Goal: Information Seeking & Learning: Check status

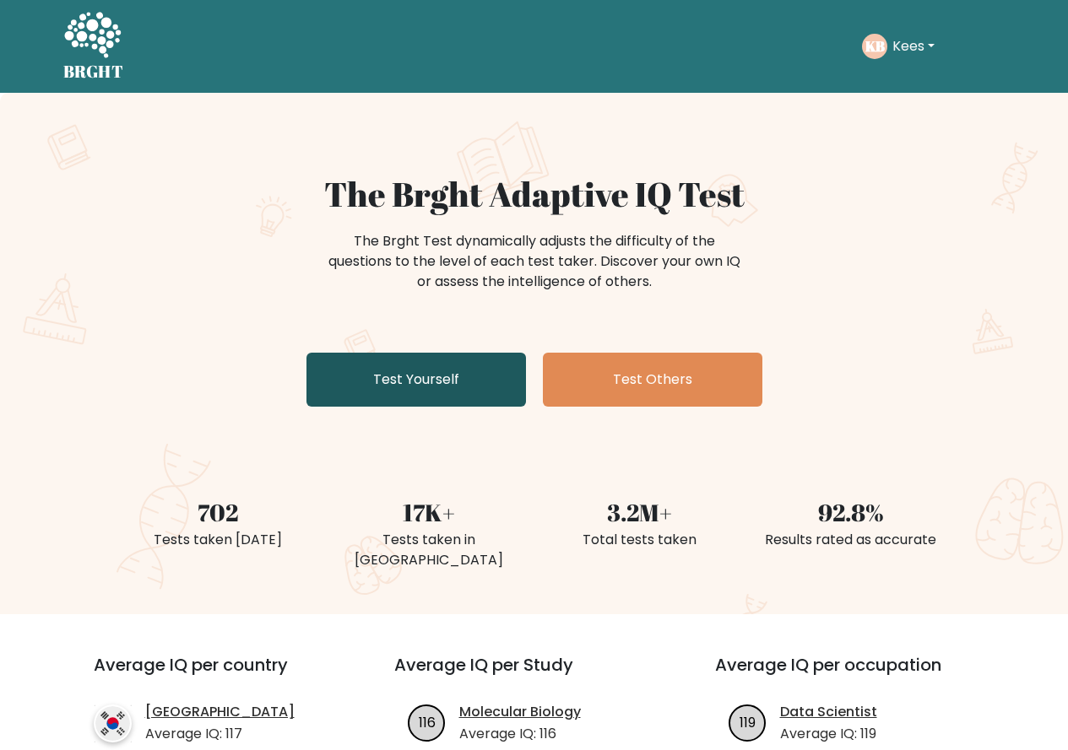
click at [473, 377] on link "Test Yourself" at bounding box center [415, 380] width 219 height 54
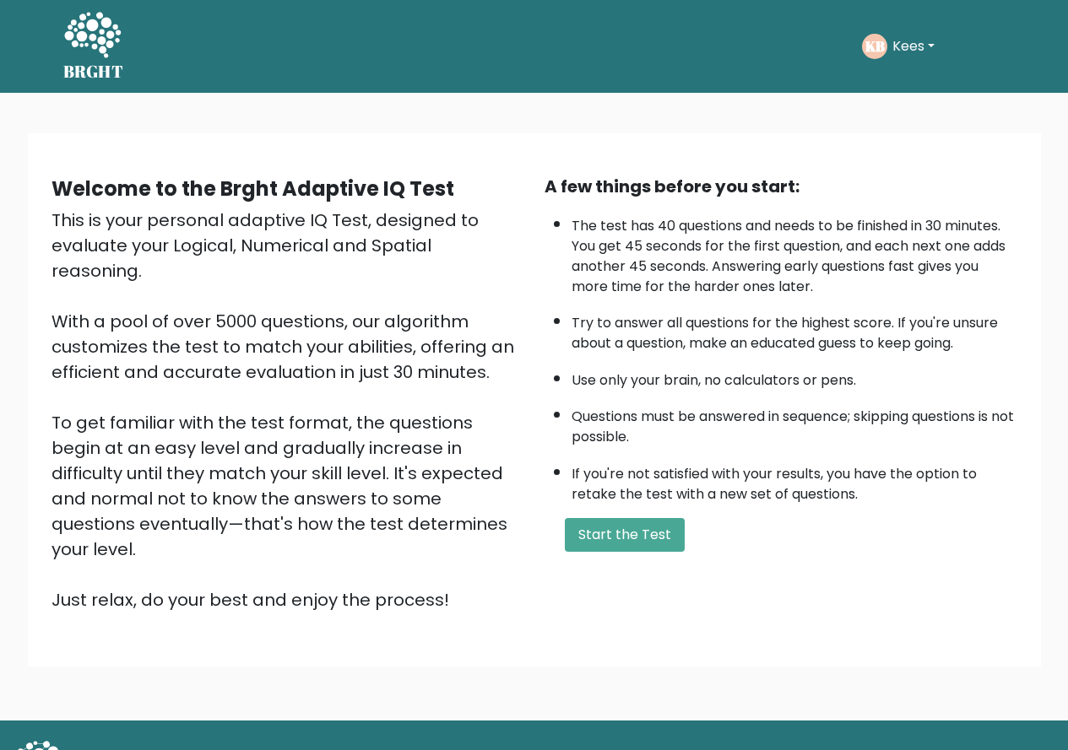
click at [905, 49] on button "Kees" at bounding box center [913, 46] width 52 height 22
click at [896, 127] on link "Profile" at bounding box center [929, 124] width 133 height 27
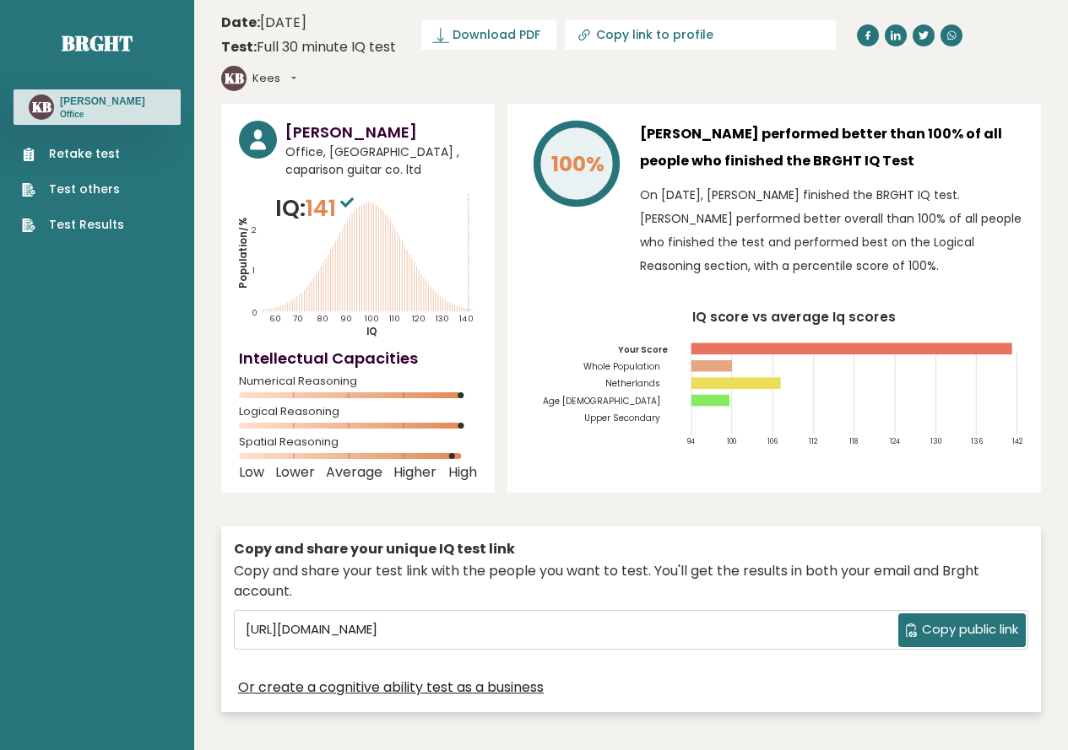
click at [115, 224] on link "Test Results" at bounding box center [73, 225] width 102 height 18
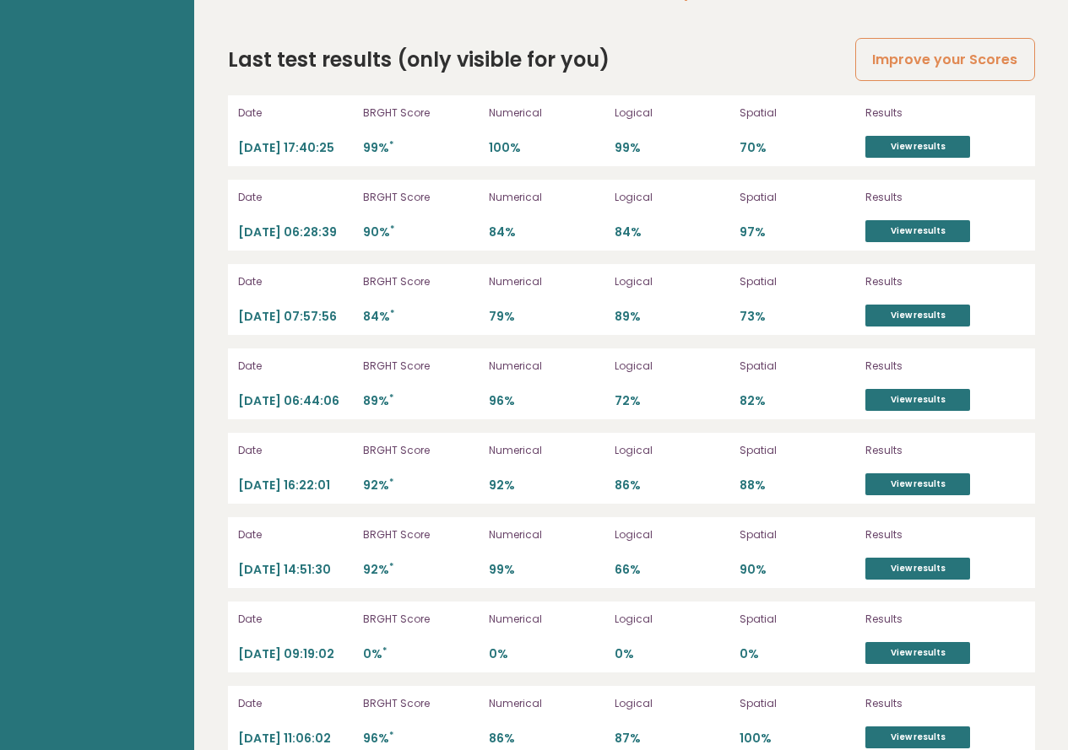
scroll to position [4764, 0]
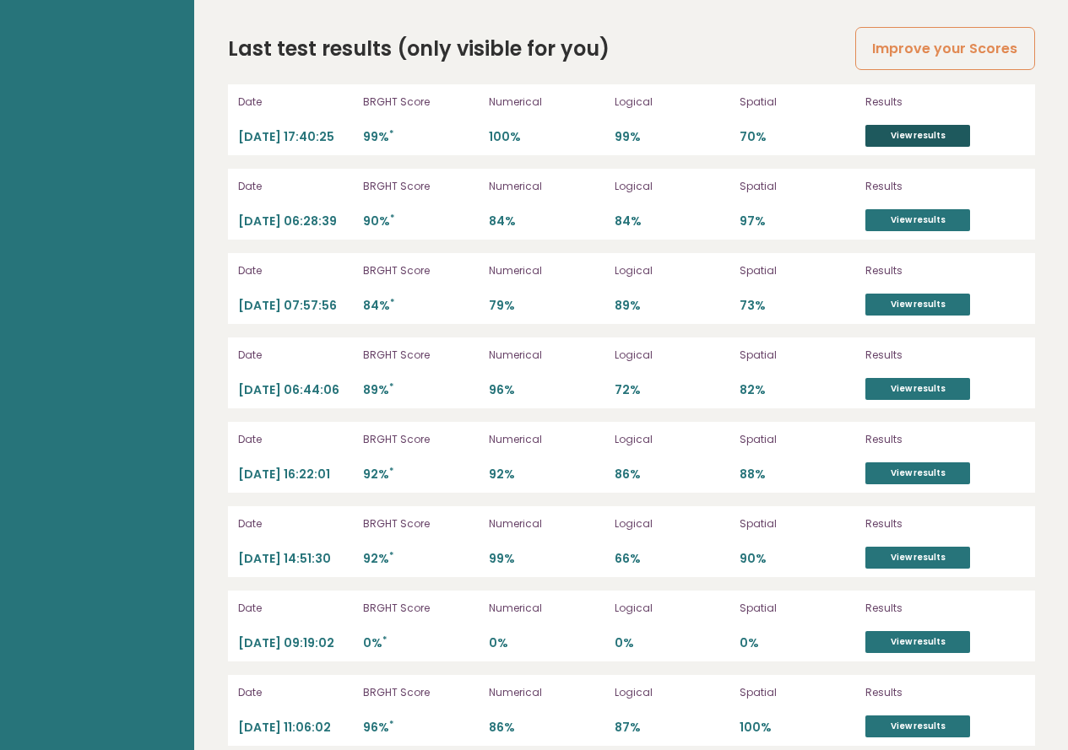
click at [932, 125] on link "View results" at bounding box center [917, 136] width 105 height 22
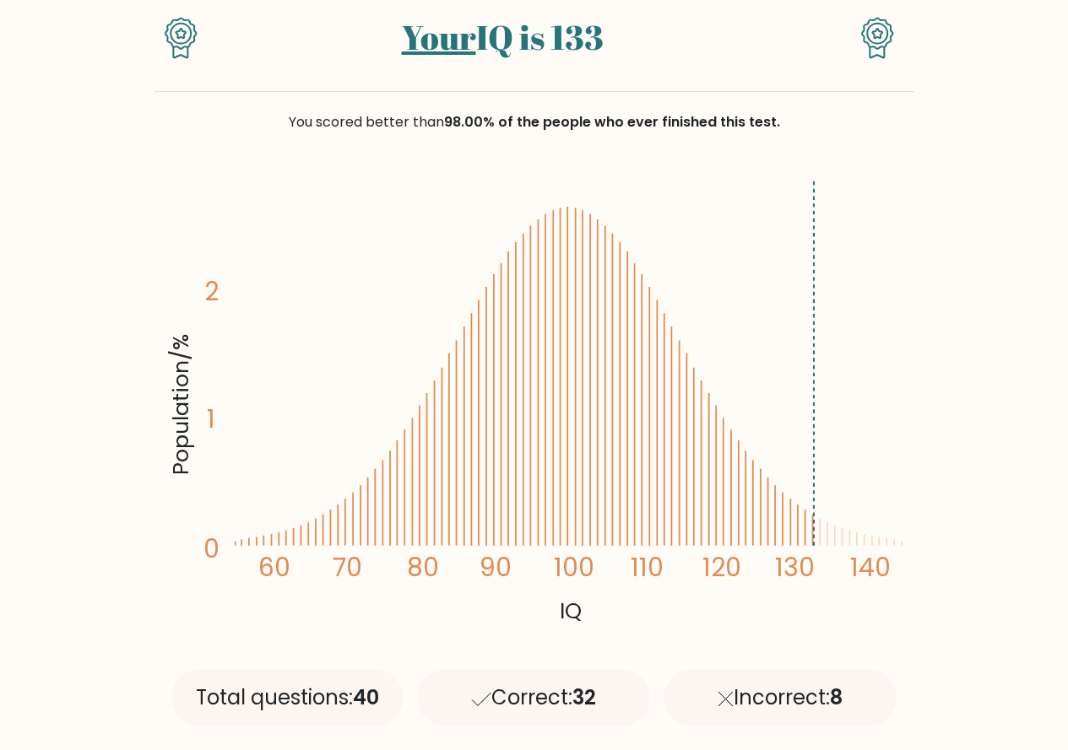
scroll to position [84, 0]
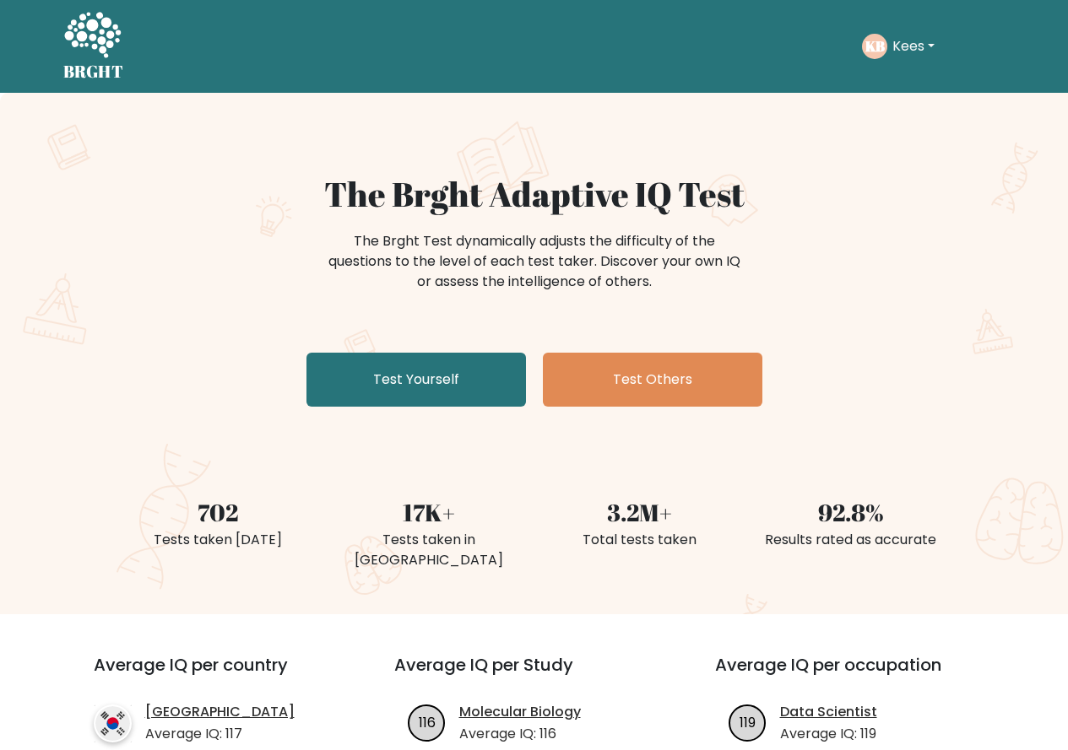
drag, startPoint x: 895, startPoint y: 60, endPoint x: 898, endPoint y: 50, distance: 10.4
click at [898, 50] on div "KB Kees Dashboard Profile Settings Logout" at bounding box center [933, 46] width 143 height 39
click at [909, 48] on button "Kees" at bounding box center [913, 46] width 52 height 22
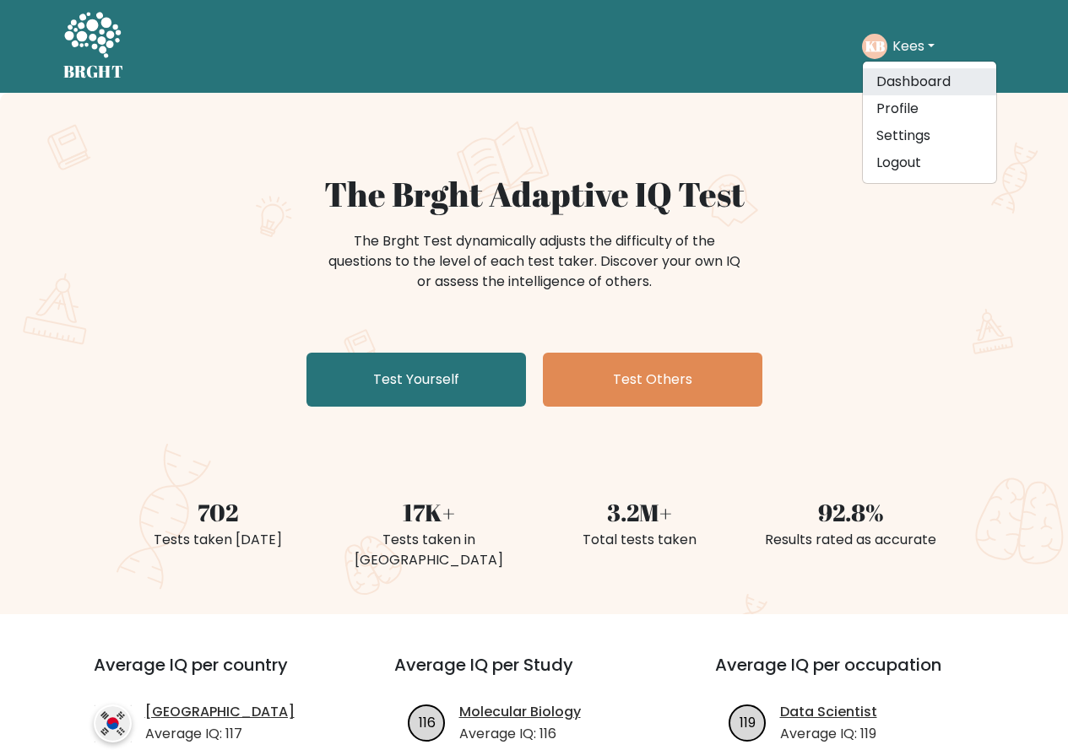
click at [904, 83] on link "Dashboard" at bounding box center [929, 81] width 133 height 27
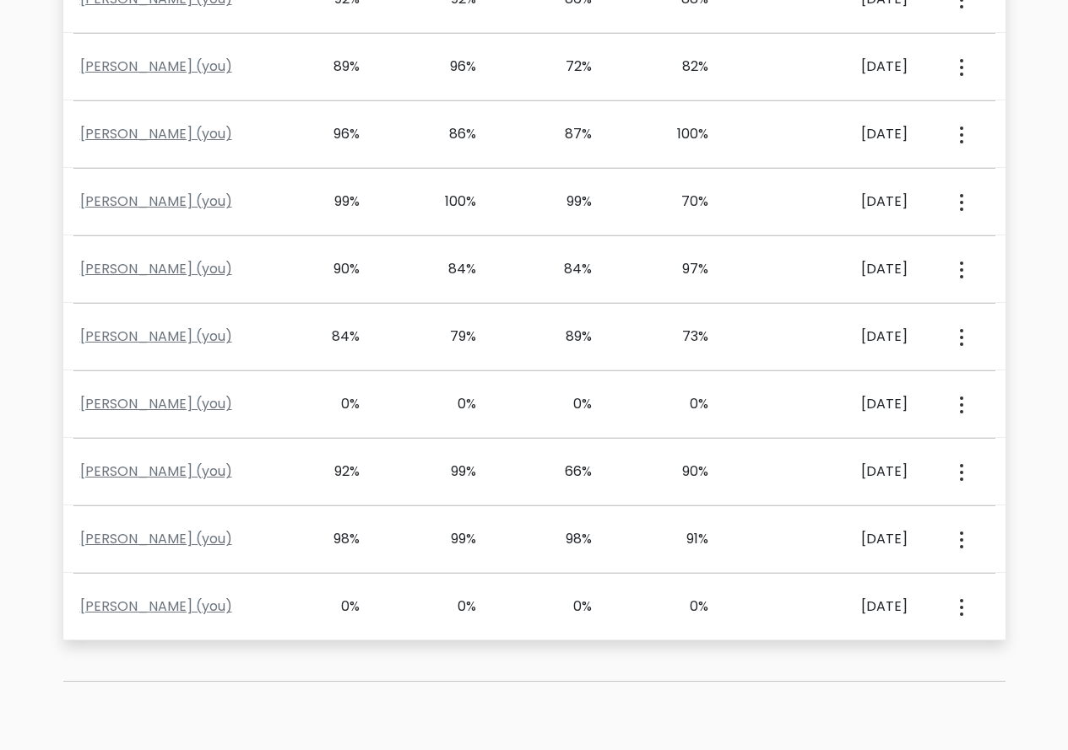
scroll to position [928, 0]
